Goal: Task Accomplishment & Management: Manage account settings

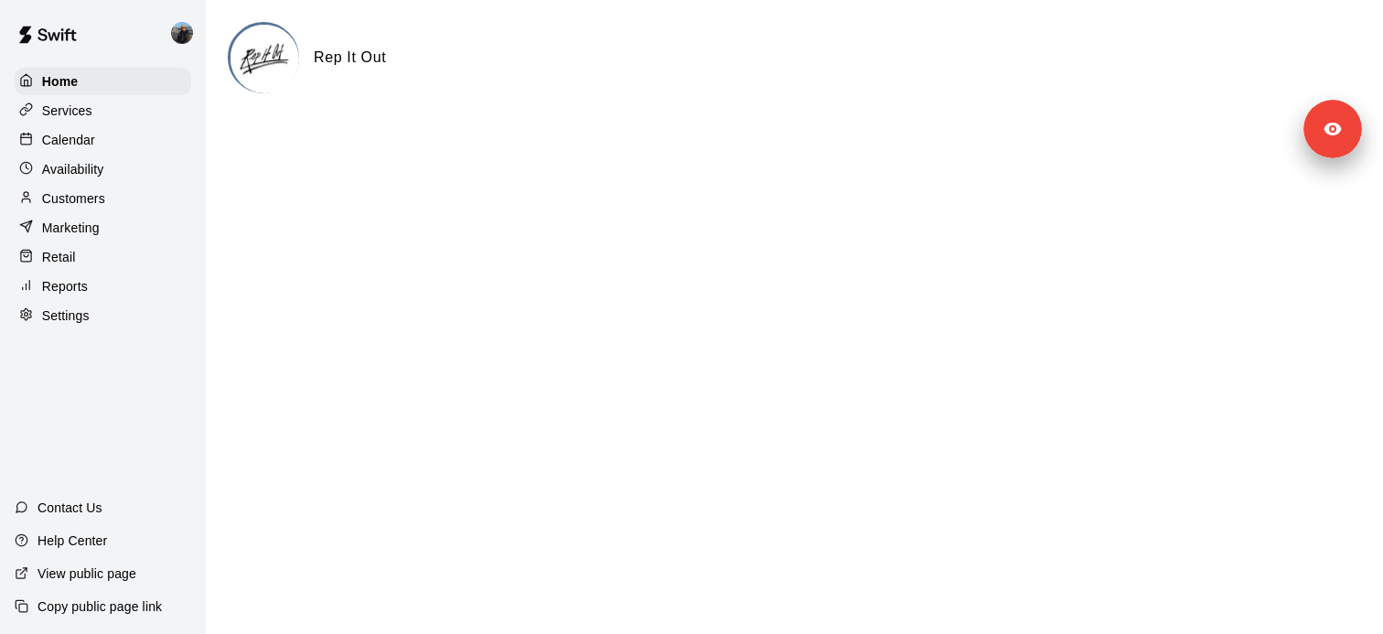
click at [98, 117] on div "Services" at bounding box center [103, 110] width 176 height 27
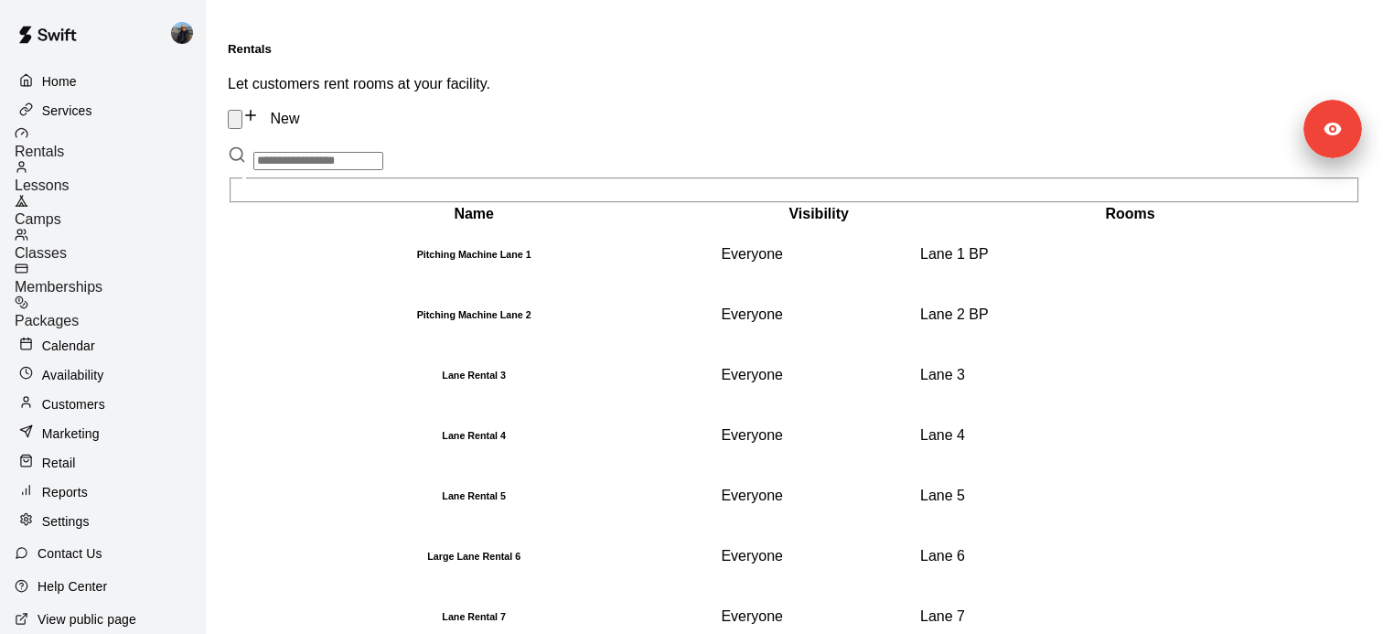
scroll to position [13, 0]
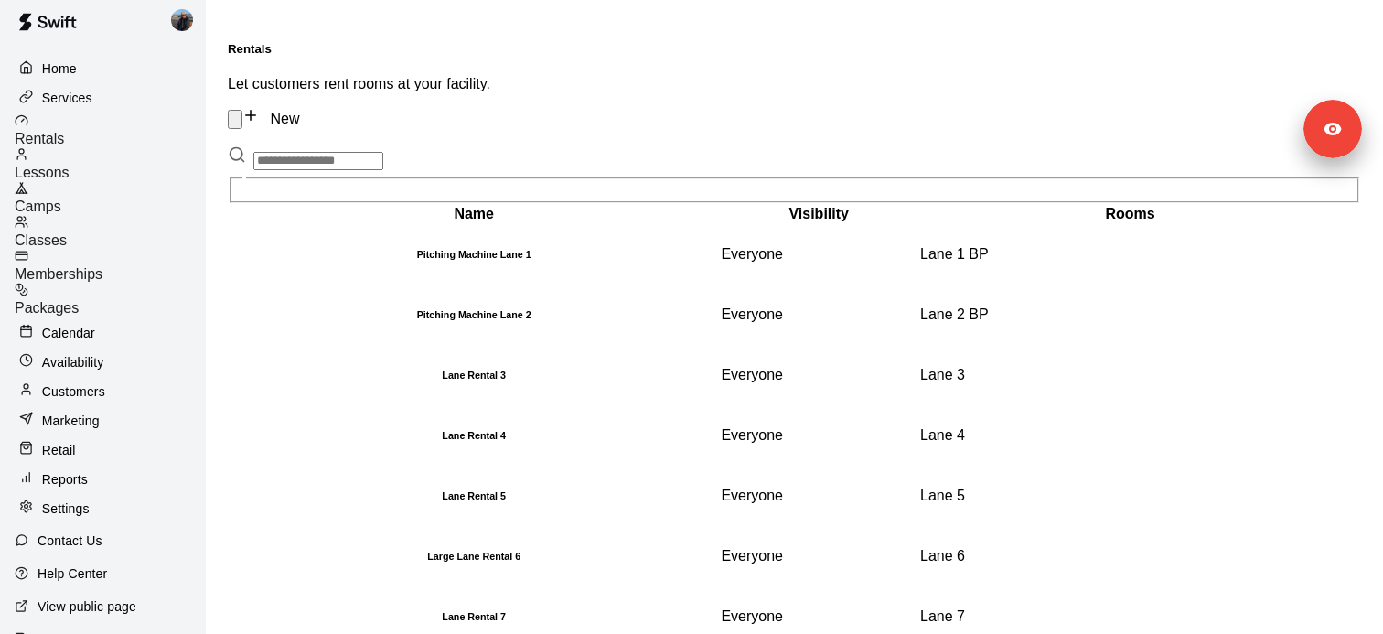
click at [102, 382] on p "Customers" at bounding box center [73, 391] width 63 height 18
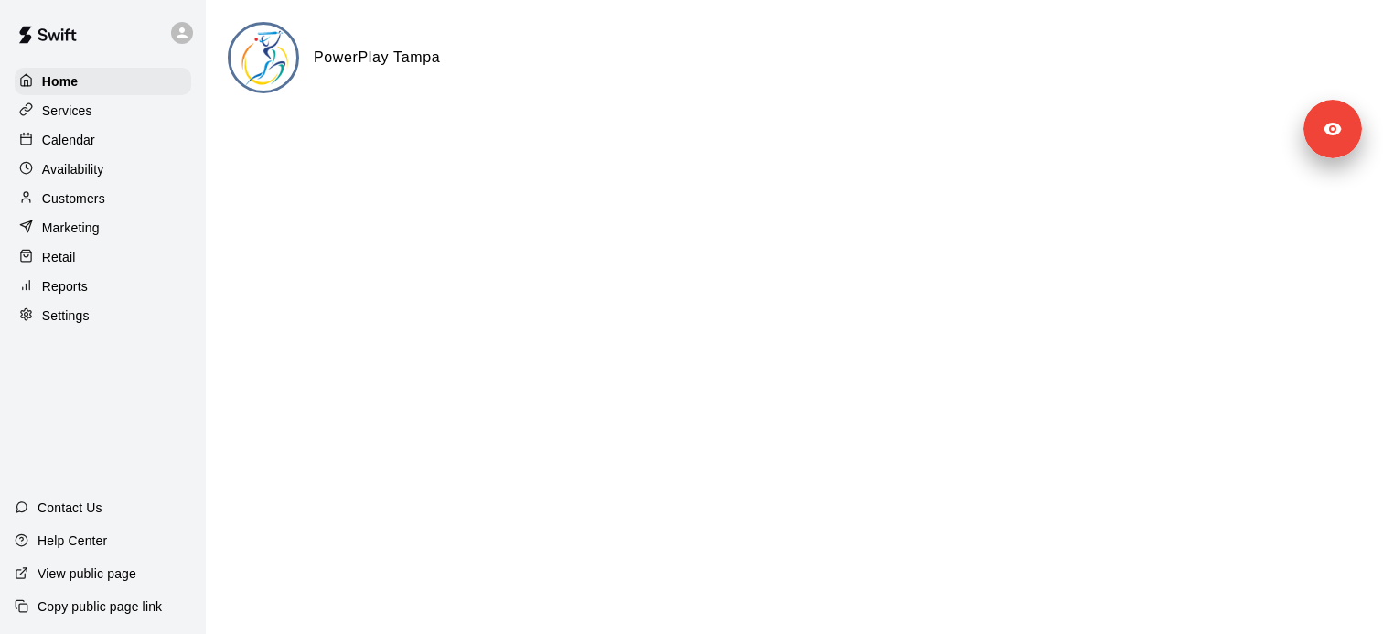
click at [78, 194] on p "Customers" at bounding box center [73, 198] width 63 height 18
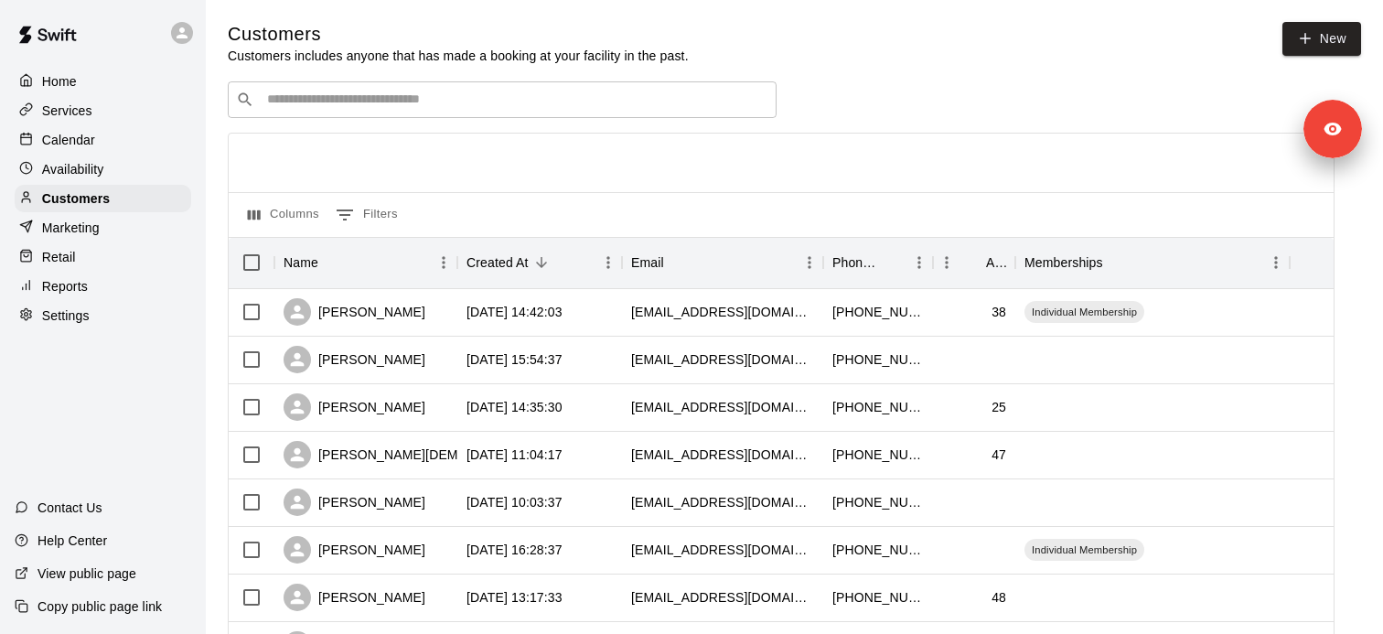
click at [391, 98] on input "Search customers by name or email" at bounding box center [515, 100] width 507 height 18
paste input "**********"
type input "**********"
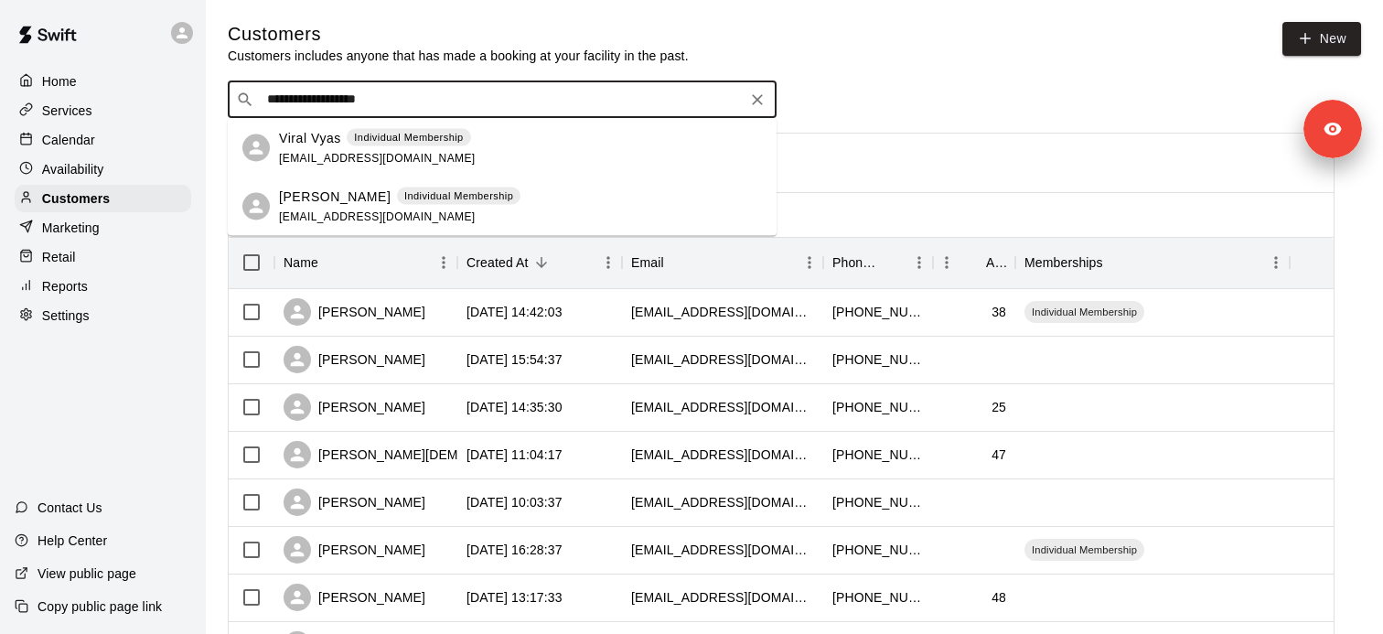
click at [402, 151] on div "Viral Vyas Individual Membership viralvyas@gmail.com" at bounding box center [377, 147] width 197 height 39
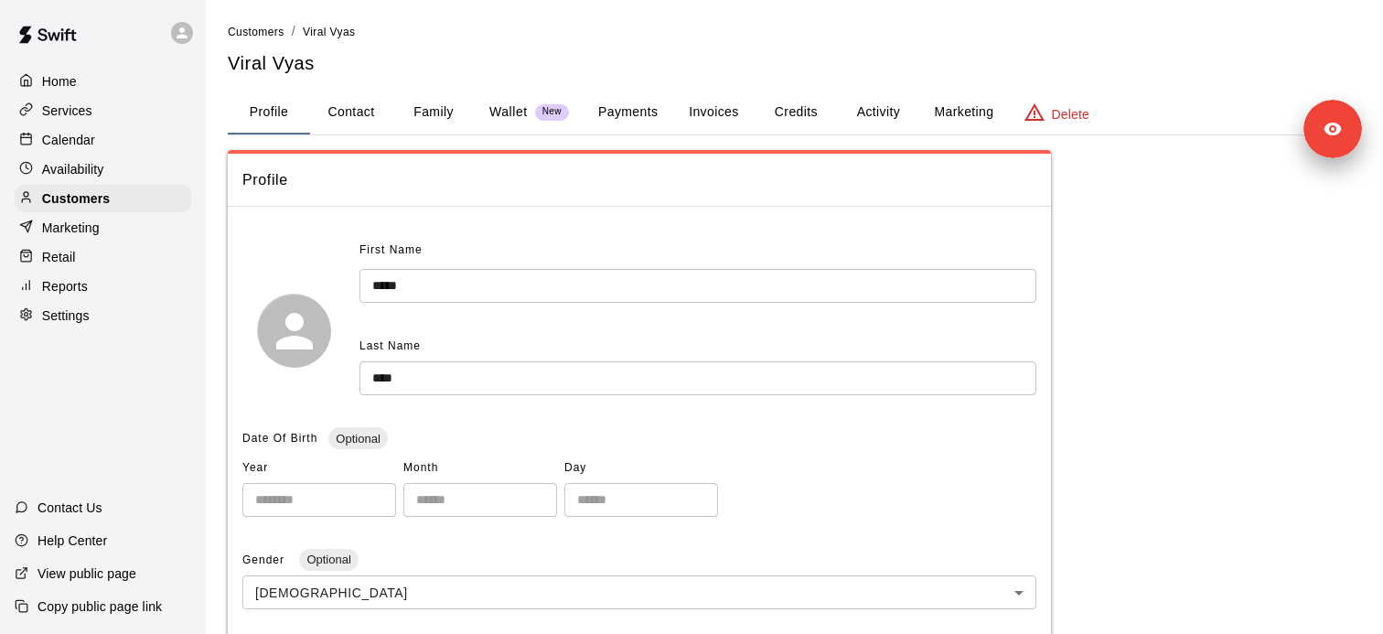
click at [611, 106] on button "Payments" at bounding box center [627, 113] width 89 height 44
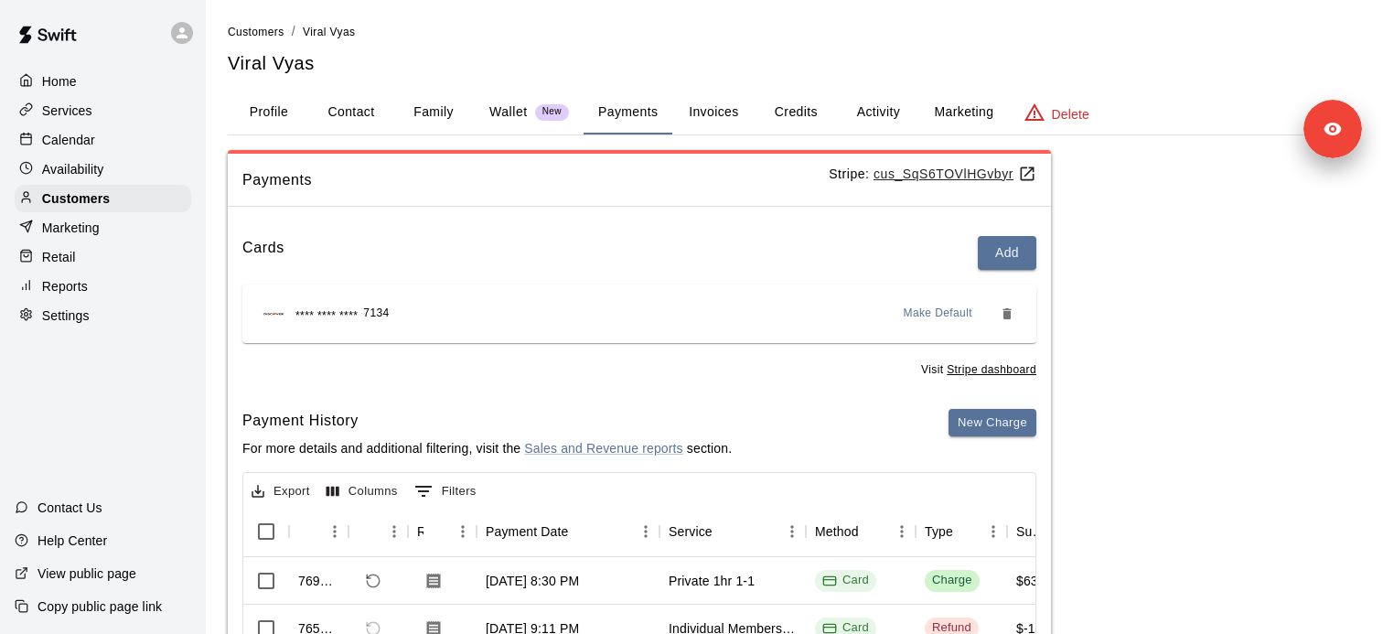
click at [650, 117] on button "Payments" at bounding box center [627, 113] width 89 height 44
click at [873, 173] on u "cus_SqS6TOVlHGvbyr" at bounding box center [954, 173] width 163 height 15
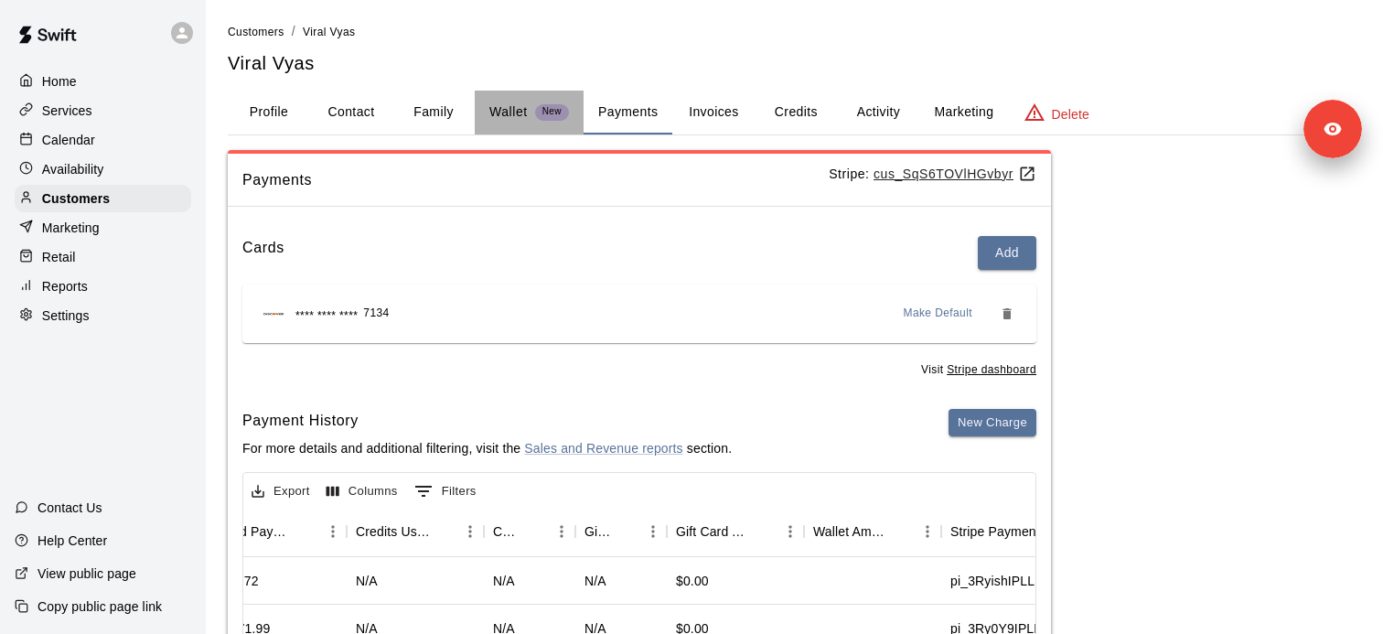
click at [518, 102] on button "Wallet New" at bounding box center [529, 113] width 109 height 44
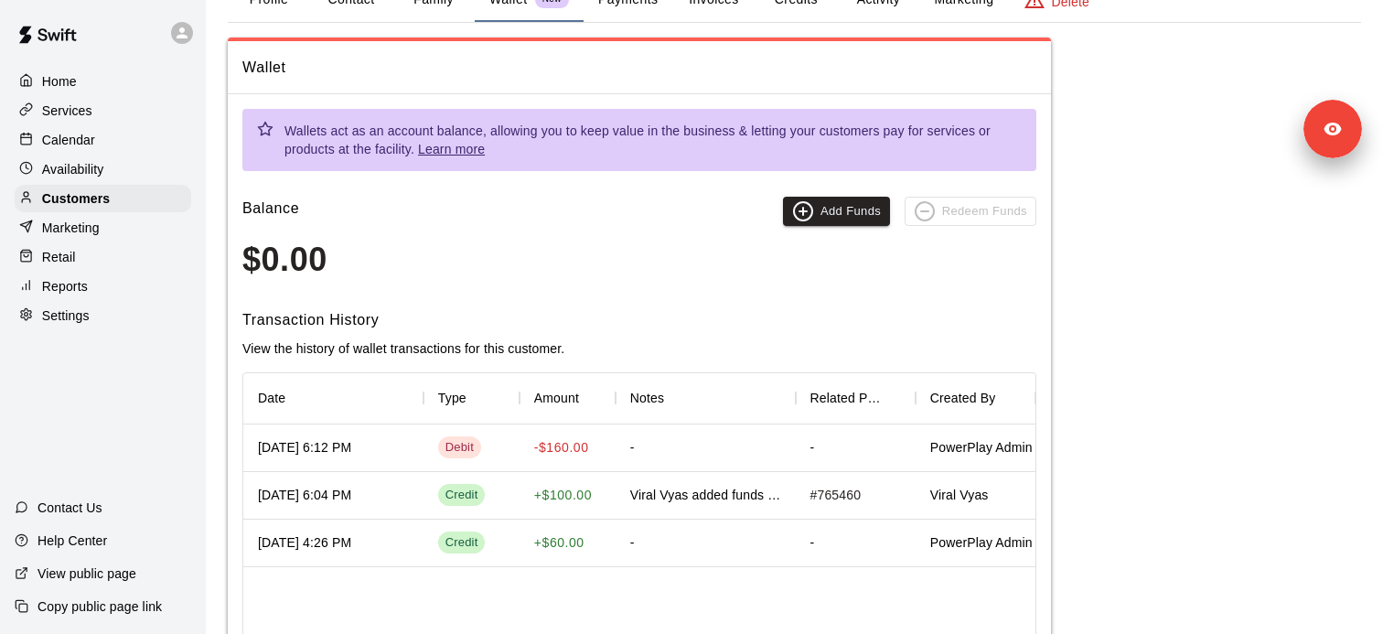
scroll to position [12, 0]
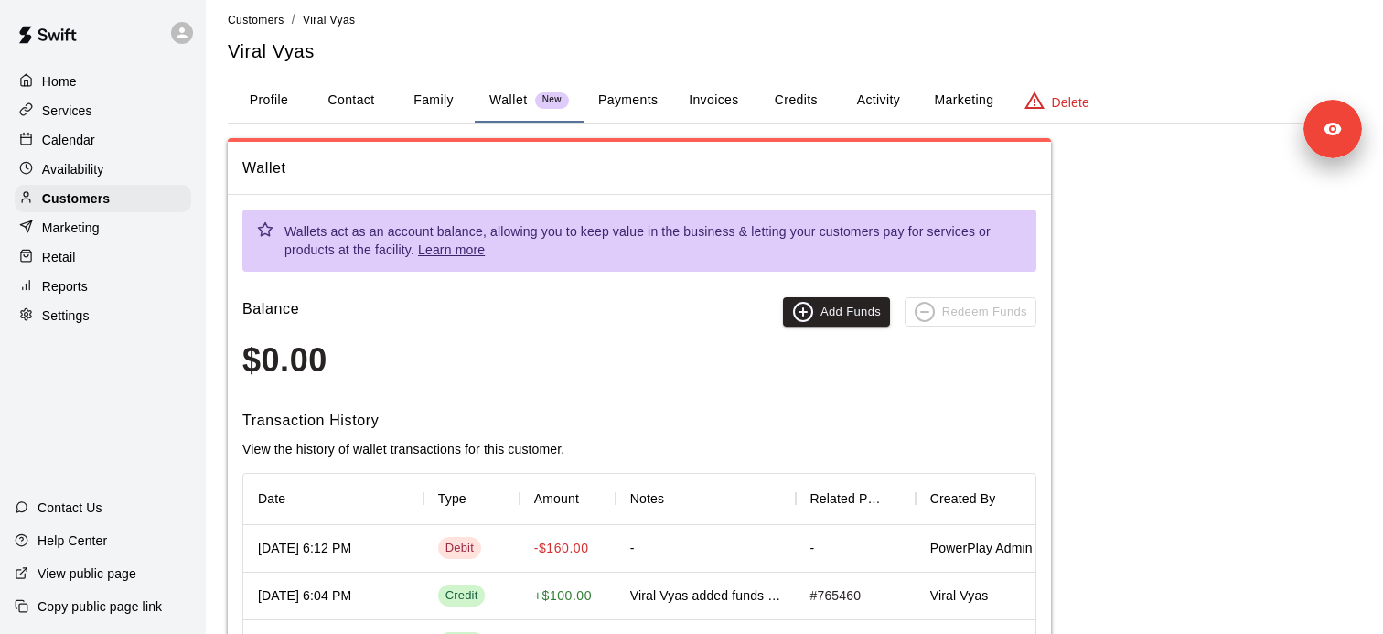
click at [886, 104] on button "Activity" at bounding box center [878, 101] width 82 height 44
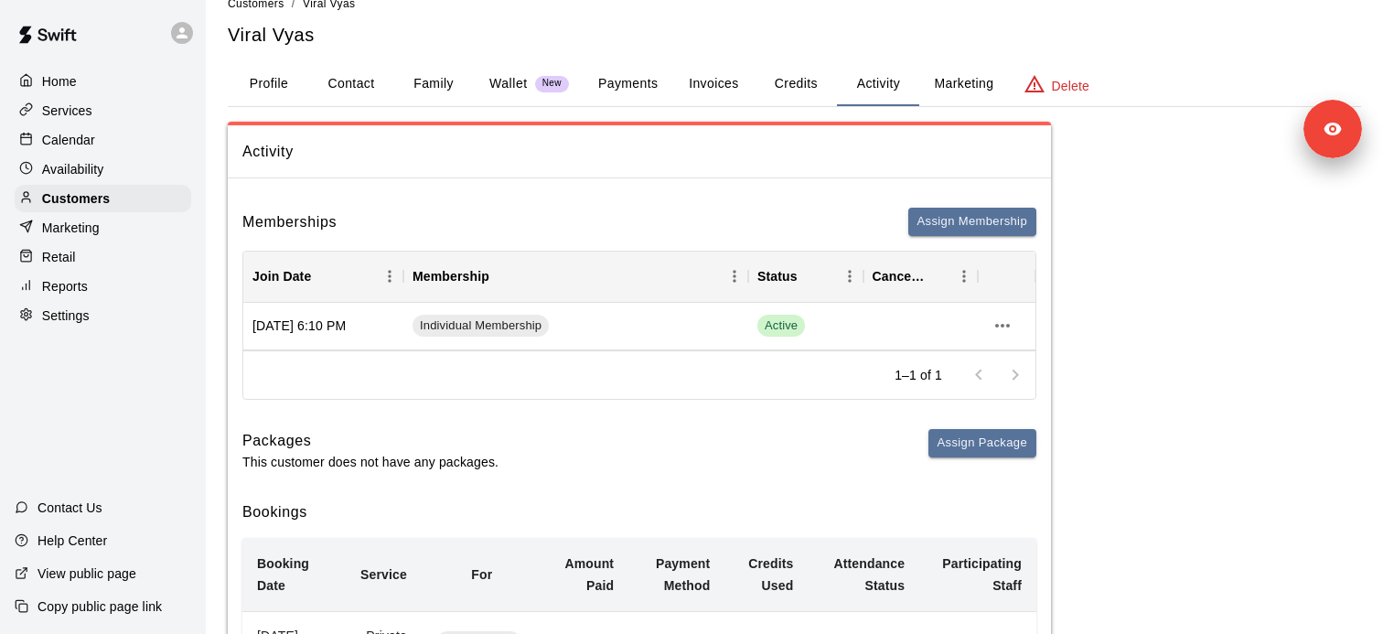
scroll to position [0, 0]
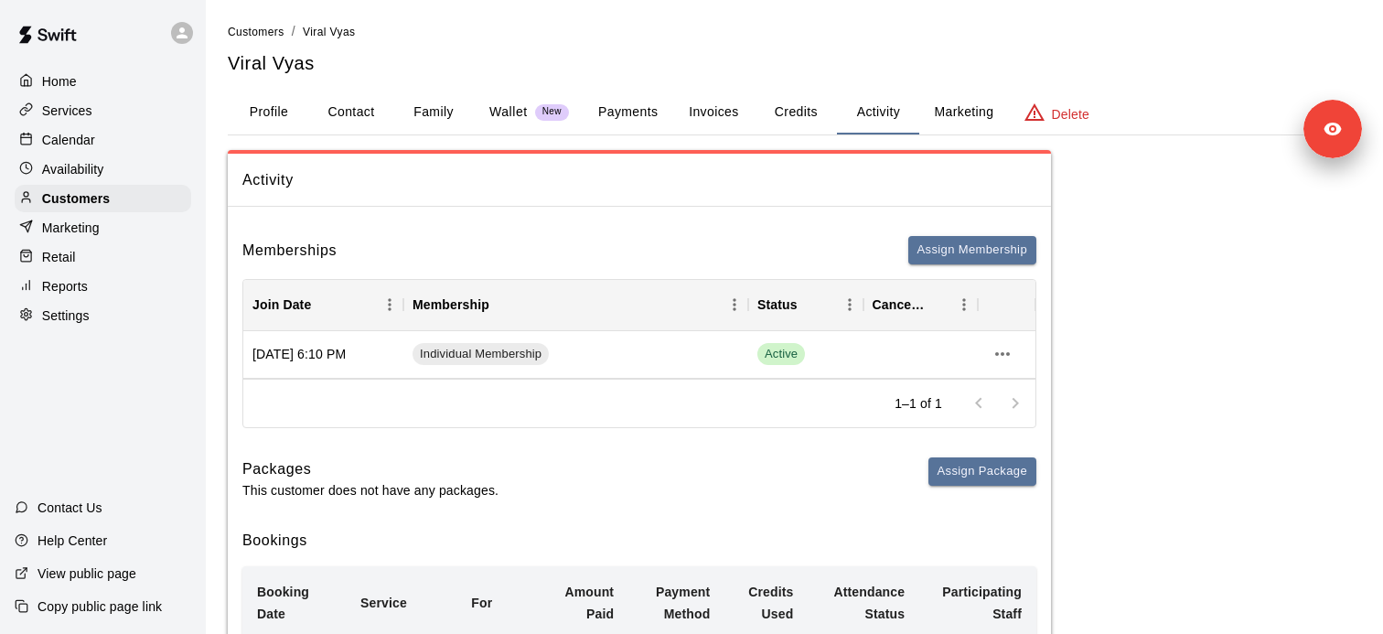
click at [635, 103] on button "Payments" at bounding box center [627, 113] width 89 height 44
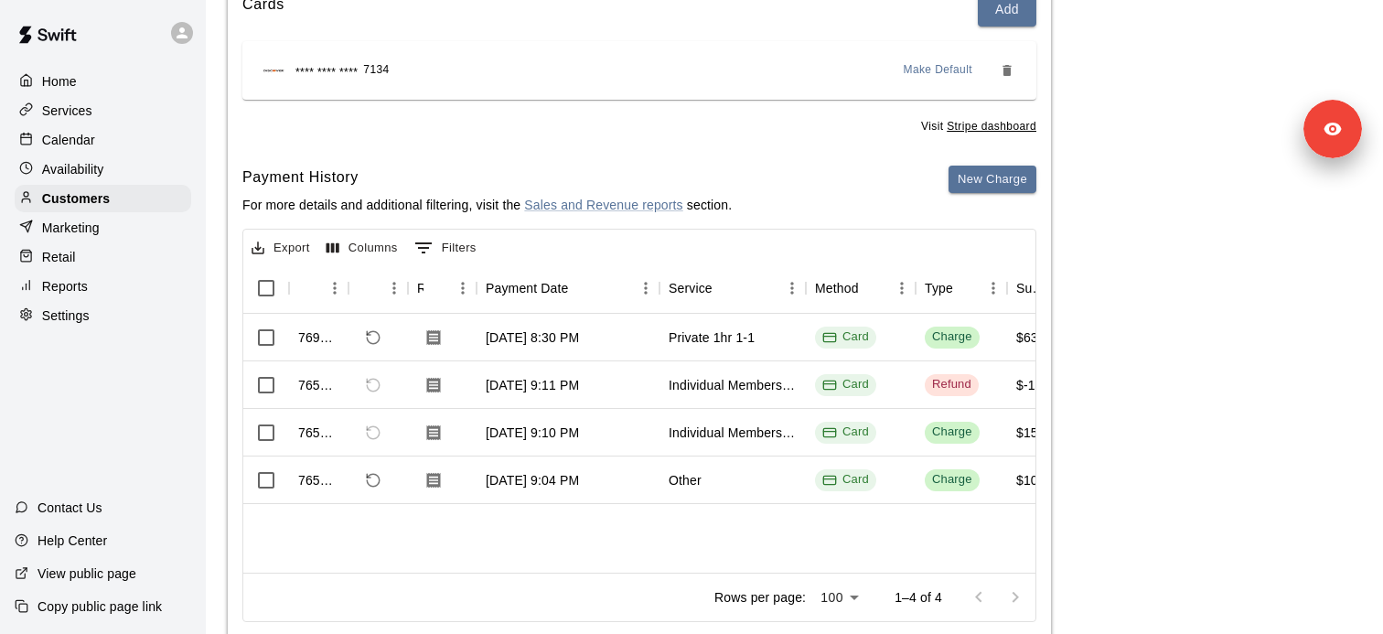
scroll to position [290, 0]
